Goal: Find specific page/section: Find specific page/section

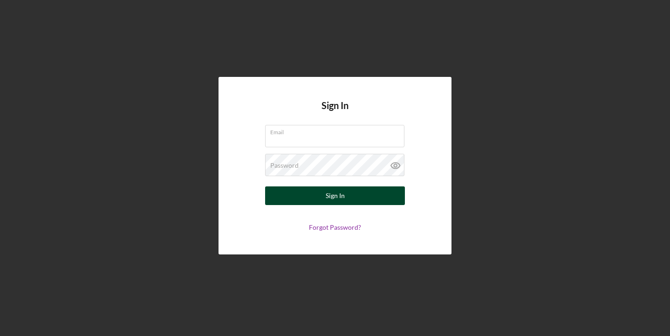
type input "[EMAIL_ADDRESS][DOMAIN_NAME]"
click at [337, 201] on div "Sign In" at bounding box center [335, 195] width 19 height 19
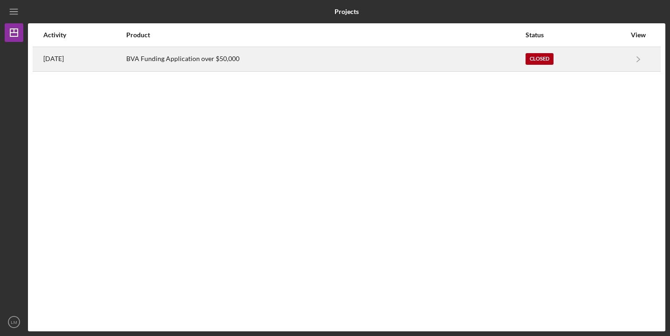
click at [378, 57] on div "BVA Funding Application over $50,000" at bounding box center [325, 59] width 398 height 23
